Goal: Task Accomplishment & Management: Manage account settings

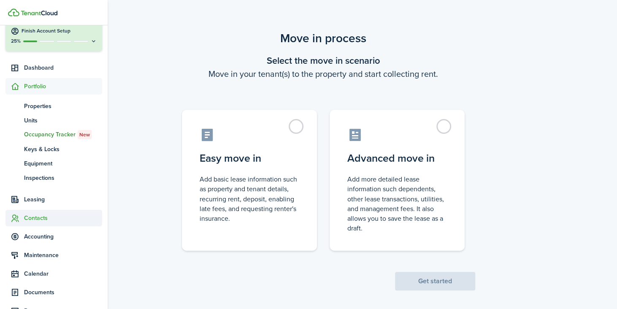
scroll to position [37, 0]
click at [49, 137] on span "Occupancy Tracker New" at bounding box center [63, 135] width 78 height 9
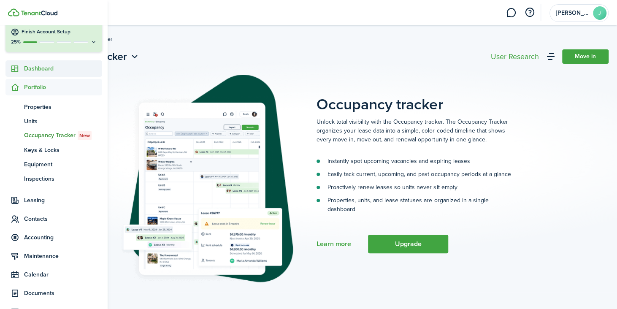
click at [46, 71] on span "Dashboard" at bounding box center [63, 68] width 78 height 9
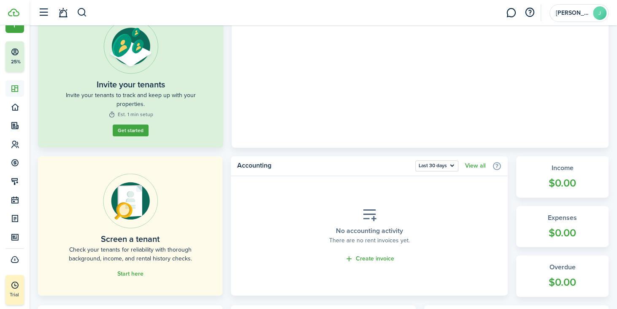
scroll to position [82, 0]
click at [137, 128] on button "Get started" at bounding box center [131, 130] width 36 height 12
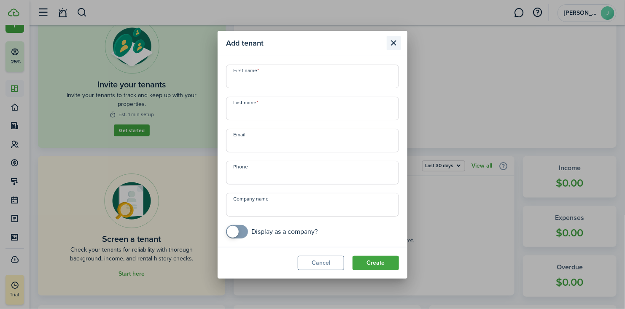
click at [392, 45] on button "Close modal" at bounding box center [394, 43] width 14 height 14
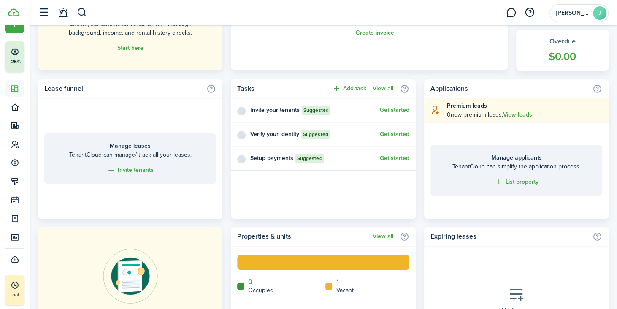
scroll to position [302, 0]
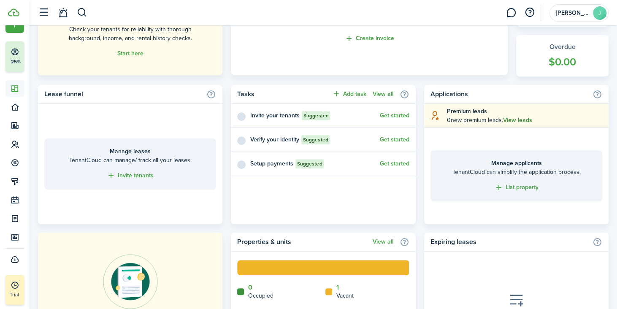
click at [521, 121] on link "View leads" at bounding box center [517, 120] width 29 height 7
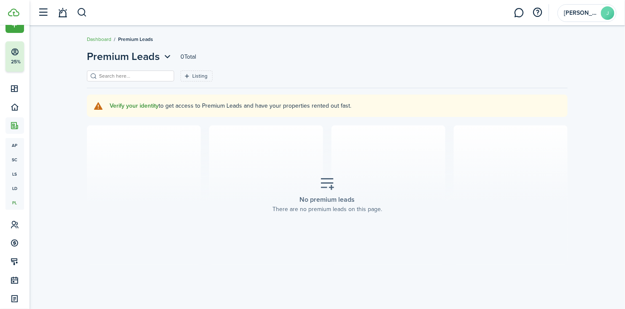
click at [127, 106] on link "Verify your identity" at bounding box center [134, 105] width 49 height 7
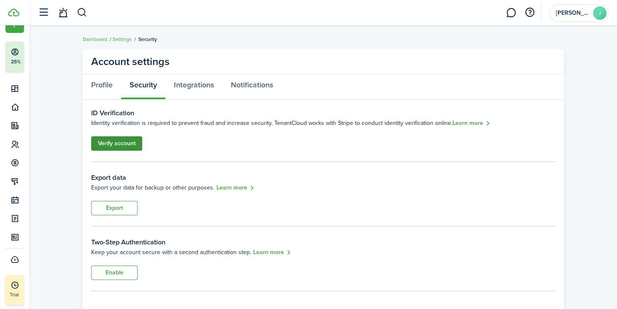
click at [118, 140] on link "Verify account" at bounding box center [116, 143] width 51 height 14
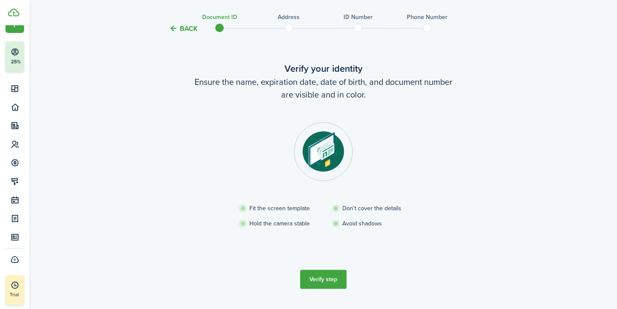
scroll to position [42, 0]
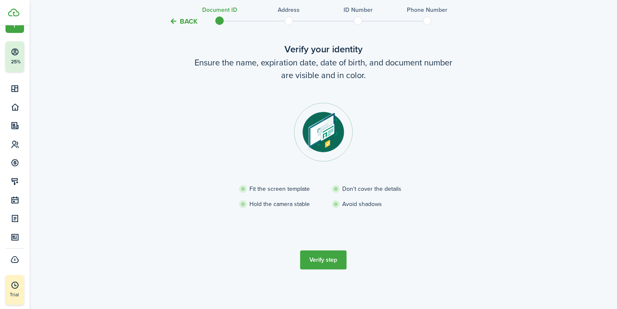
click at [314, 260] on button "Verify step" at bounding box center [323, 259] width 46 height 19
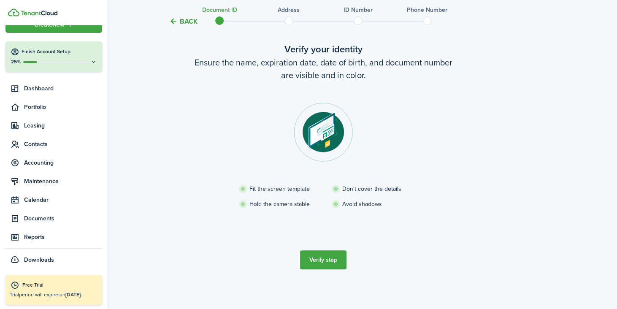
click at [90, 63] on icon at bounding box center [93, 62] width 7 height 6
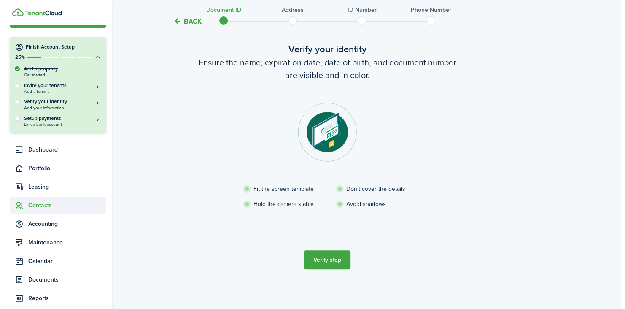
scroll to position [0, 0]
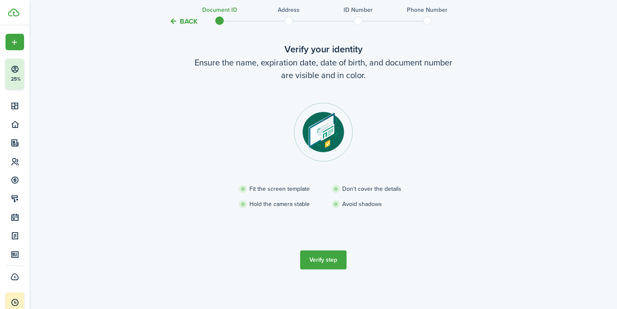
click at [178, 23] on button "Back" at bounding box center [183, 21] width 28 height 9
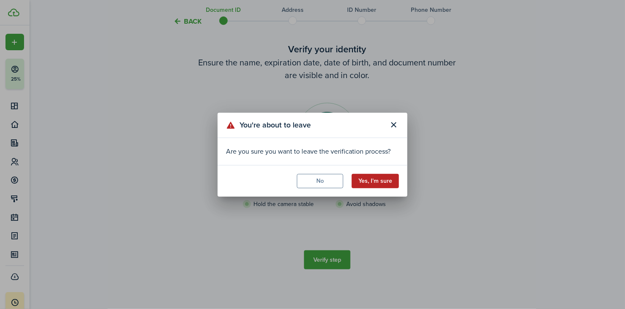
click at [365, 183] on button "Yes, I'm sure" at bounding box center [375, 181] width 47 height 14
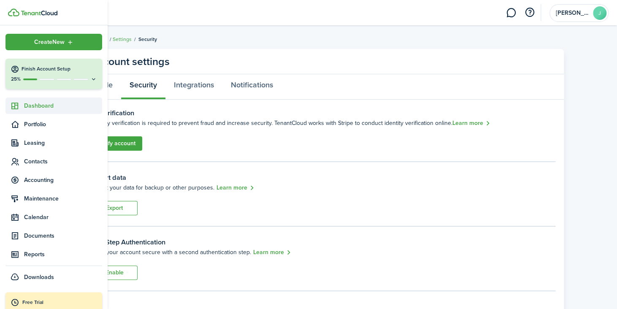
click at [39, 105] on span "Dashboard" at bounding box center [63, 105] width 78 height 9
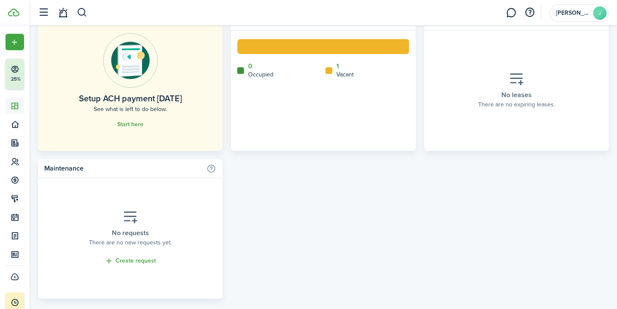
scroll to position [535, 0]
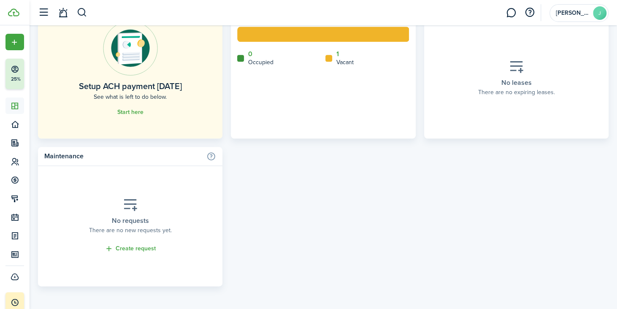
drag, startPoint x: 181, startPoint y: 165, endPoint x: 380, endPoint y: 210, distance: 204.4
click at [380, 210] on div "Lease funnel Manage leases TenantCloud can manage/ track all your leases. Invit…" at bounding box center [323, 69] width 570 height 434
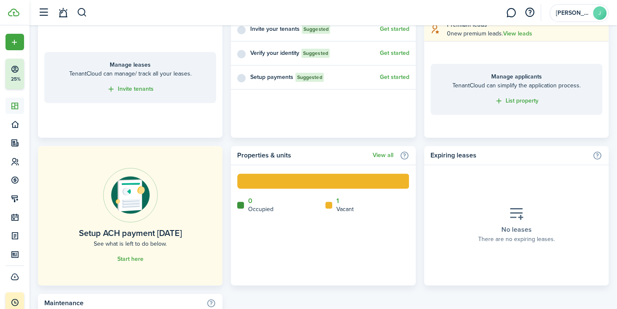
scroll to position [395, 0]
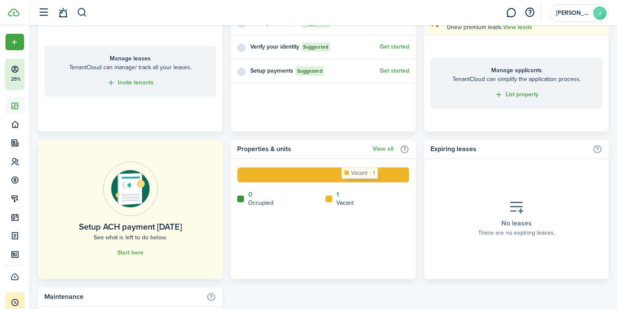
click at [372, 172] on rect at bounding box center [323, 174] width 172 height 15
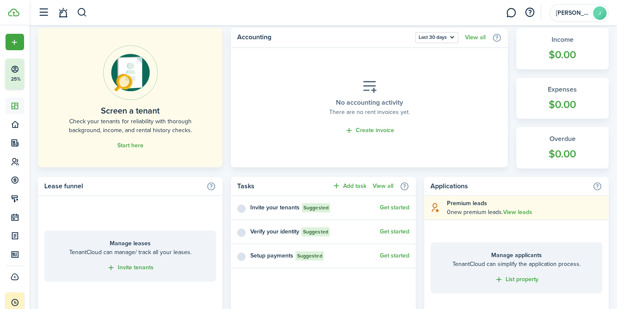
scroll to position [209, 0]
click at [291, 103] on section "No accounting activity There are no rent invoices yet. Create invoice" at bounding box center [369, 108] width 264 height 102
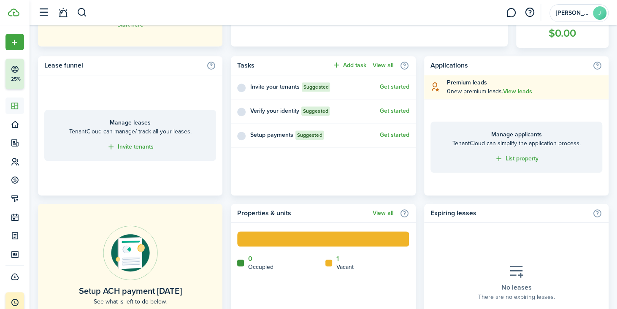
scroll to position [321, 0]
